Goal: Task Accomplishment & Management: Use online tool/utility

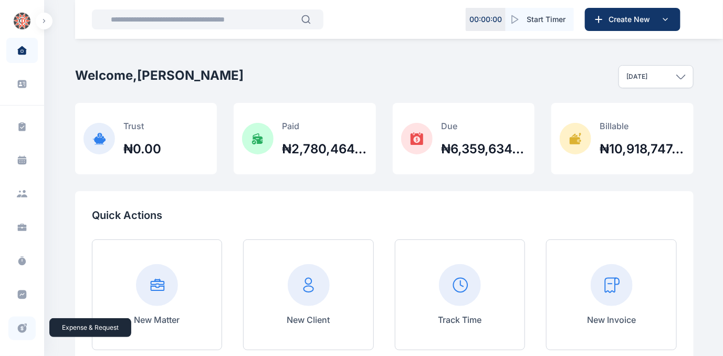
click at [18, 330] on icon at bounding box center [22, 328] width 9 height 9
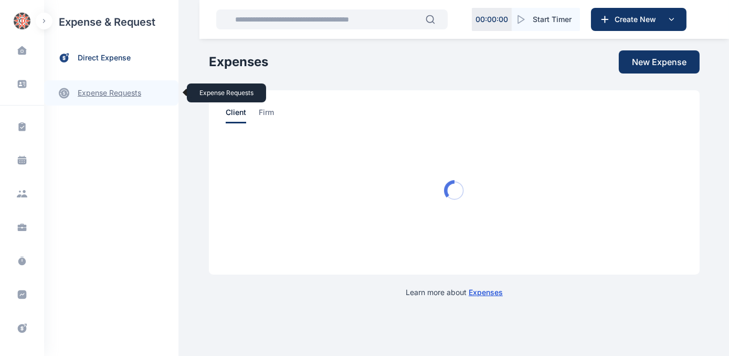
click at [99, 94] on link "expense requests expense requests" at bounding box center [111, 92] width 134 height 25
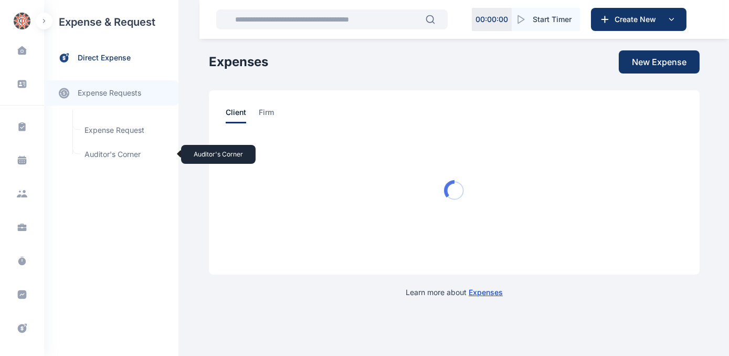
click at [100, 152] on span "Auditor's Corner Auditor's Corner" at bounding box center [125, 154] width 95 height 20
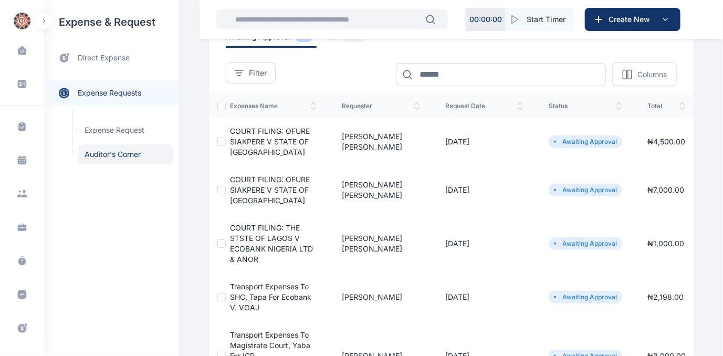
scroll to position [47, 0]
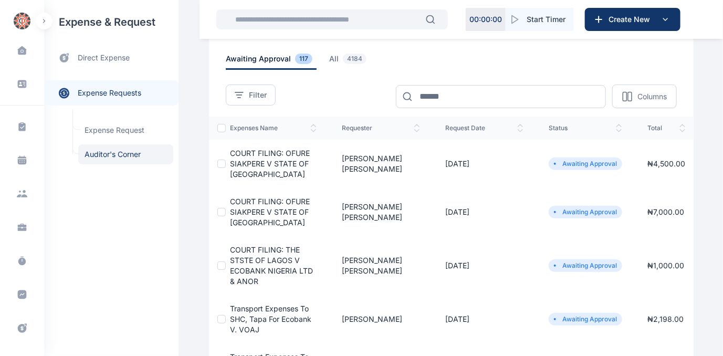
click at [256, 259] on span "COURT FILING: THE STSTE OF LAGOS V ECOBANK NIGERIA LTD & ANOR" at bounding box center [271, 265] width 83 height 40
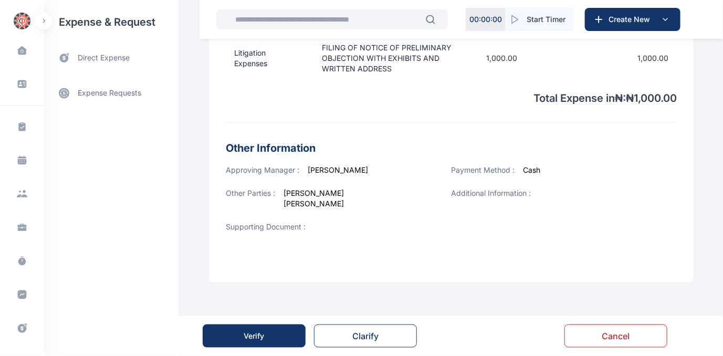
scroll to position [390, 0]
click at [249, 332] on div "Verify" at bounding box center [254, 336] width 20 height 10
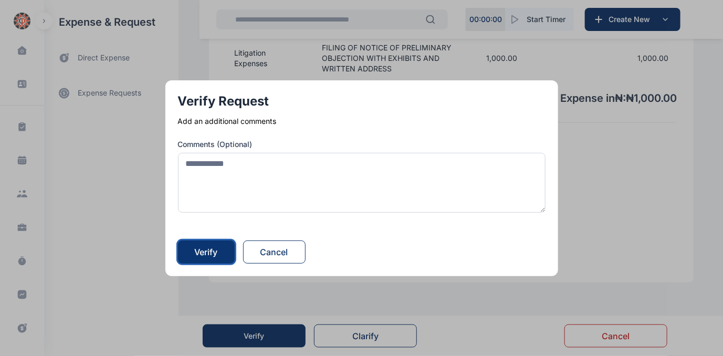
click at [205, 247] on div "Verify" at bounding box center [206, 252] width 23 height 13
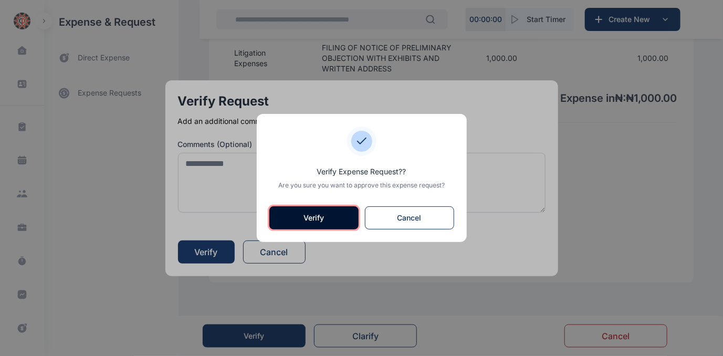
click at [319, 216] on button "Verify" at bounding box center [313, 217] width 89 height 23
click at [319, 216] on div "Other Parties : [PERSON_NAME] [PERSON_NAME]" at bounding box center [339, 205] width 226 height 34
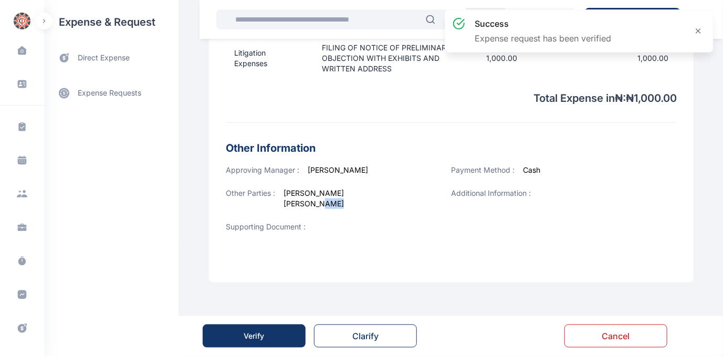
scroll to position [0, 0]
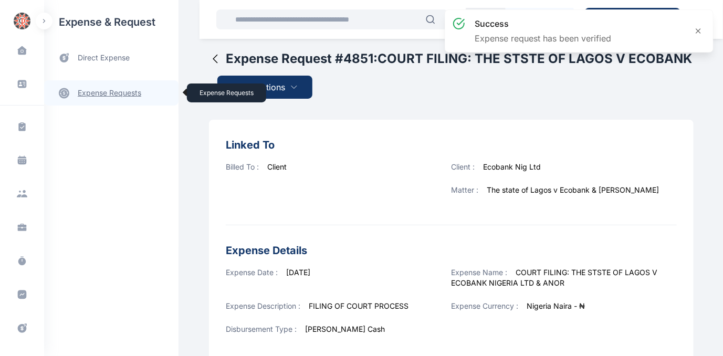
click at [115, 96] on link "expense requests expense requests" at bounding box center [111, 92] width 134 height 25
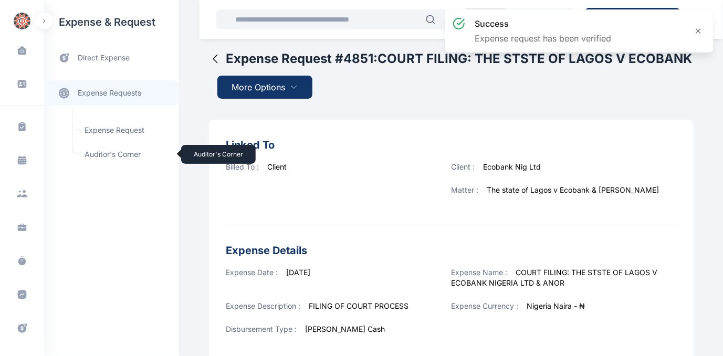
click at [110, 153] on span "Auditor's Corner Auditor's Corner" at bounding box center [125, 154] width 95 height 20
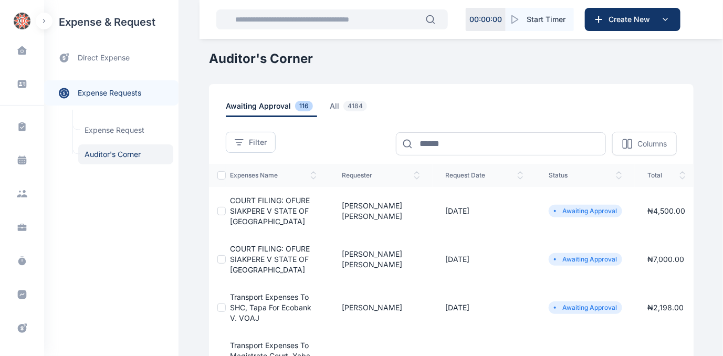
click at [236, 256] on span "COURT FILING: OFURE SIAKPERE V STATE OF [GEOGRAPHIC_DATA]" at bounding box center [270, 259] width 80 height 30
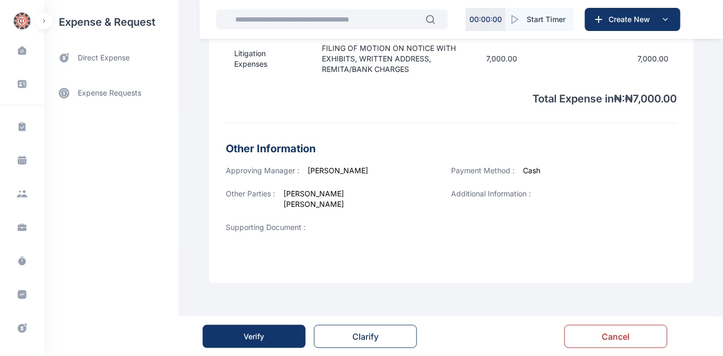
scroll to position [390, 0]
click at [260, 337] on div "Verify" at bounding box center [254, 336] width 20 height 10
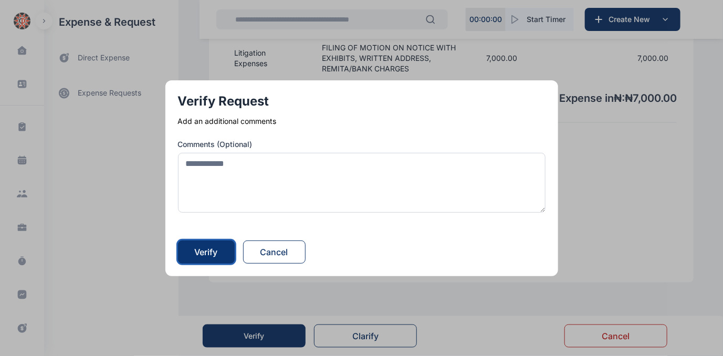
click at [214, 252] on div "Verify" at bounding box center [206, 252] width 23 height 13
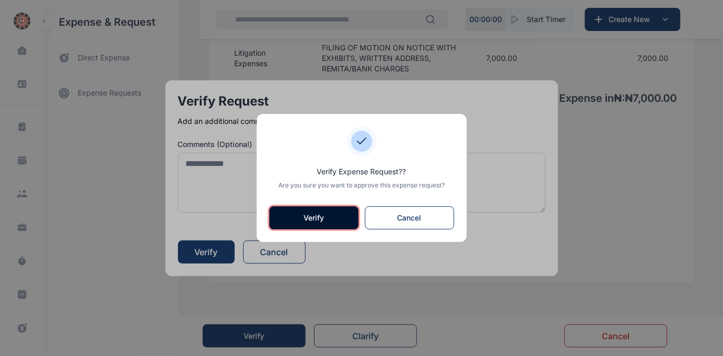
click at [306, 224] on button "Verify" at bounding box center [313, 217] width 89 height 23
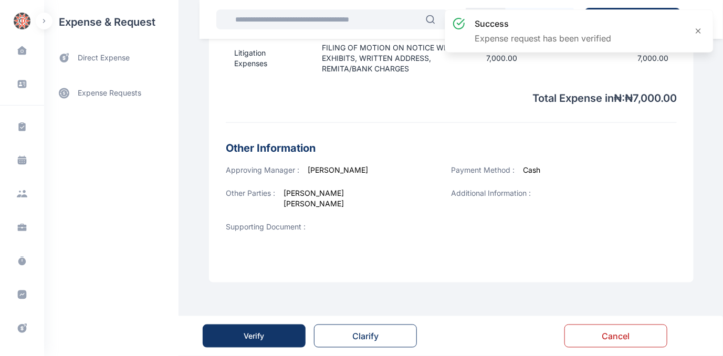
scroll to position [0, 0]
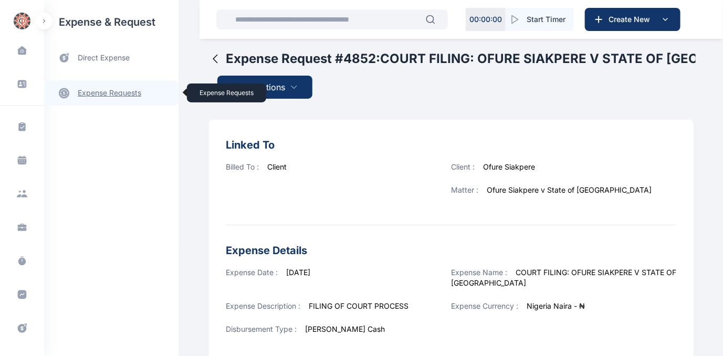
click at [97, 93] on link "expense requests expense requests" at bounding box center [111, 92] width 134 height 25
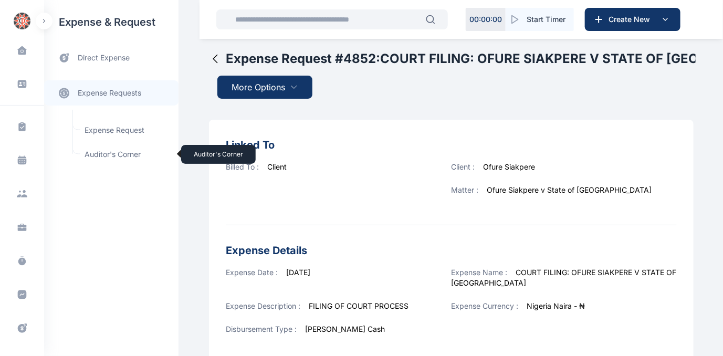
click at [99, 152] on span "Auditor's Corner Auditor's Corner" at bounding box center [125, 154] width 95 height 20
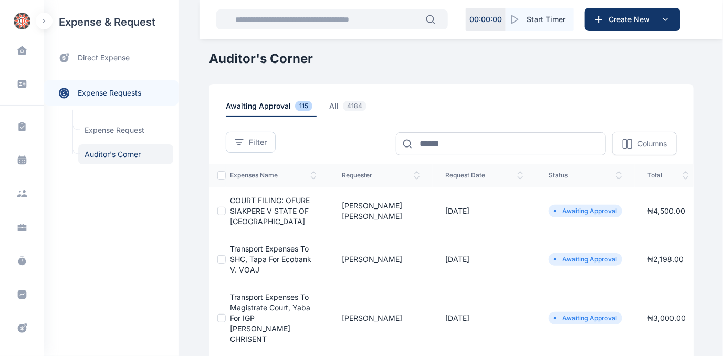
click at [249, 206] on span "COURT FILING: OFURE SIAKPERE V STATE OF [GEOGRAPHIC_DATA]" at bounding box center [270, 211] width 80 height 30
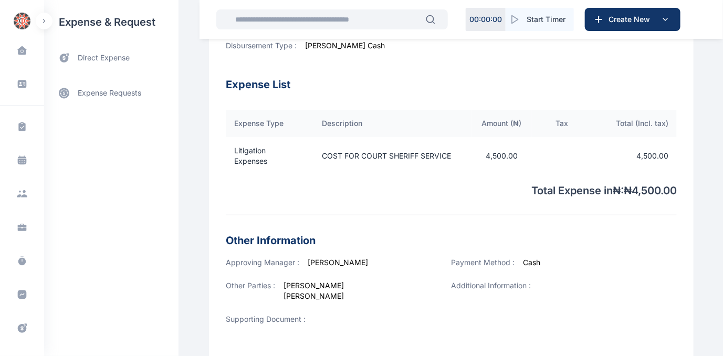
scroll to position [379, 0]
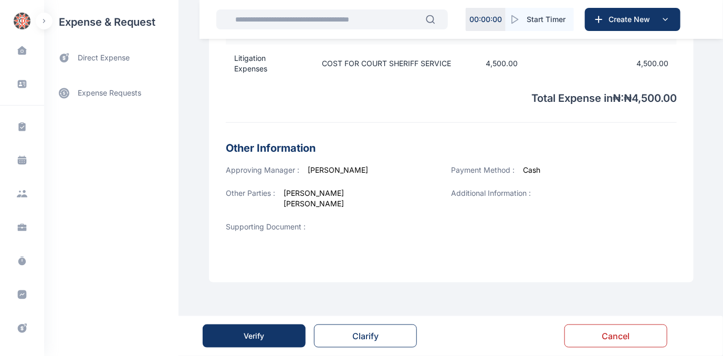
click at [260, 331] on div "Verify" at bounding box center [254, 336] width 20 height 10
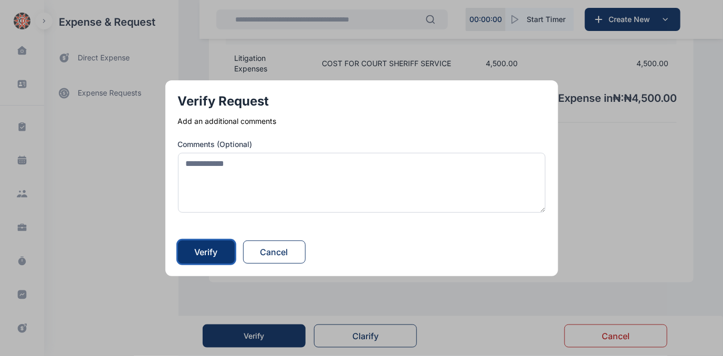
click at [214, 254] on div "Verify" at bounding box center [206, 252] width 23 height 13
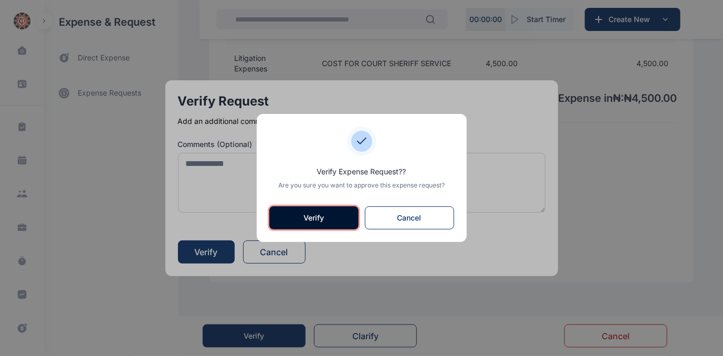
click at [298, 213] on button "Verify" at bounding box center [313, 217] width 89 height 23
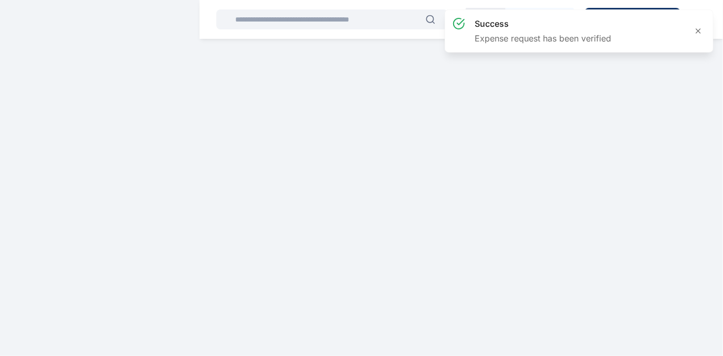
scroll to position [0, 0]
